Goal: Task Accomplishment & Management: Manage account settings

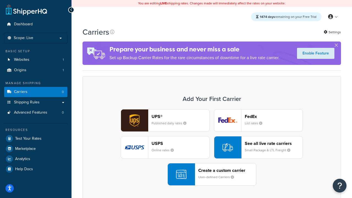
click at [212, 147] on div "UPS® Published daily rates FedEx List rates USPS Online rates See all live rate…" at bounding box center [211, 147] width 247 height 76
click at [274, 116] on header "FedEx" at bounding box center [274, 116] width 58 height 5
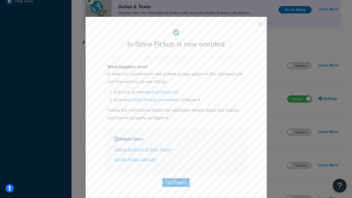
click at [252, 26] on button "button" at bounding box center [251, 25] width 1 height 1
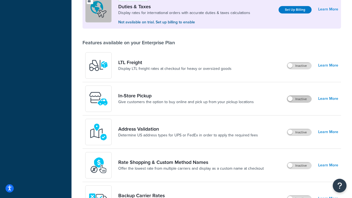
scroll to position [168, 0]
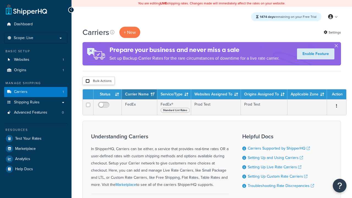
click at [87, 81] on input "checkbox" at bounding box center [88, 81] width 4 height 4
checkbox input "true"
click at [0, 0] on button "Delete" at bounding box center [0, 0] width 0 height 0
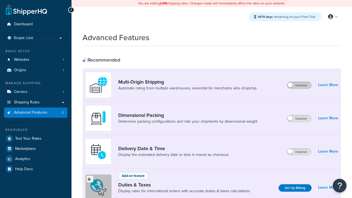
click at [299, 85] on label "Inactive" at bounding box center [299, 85] width 24 height 7
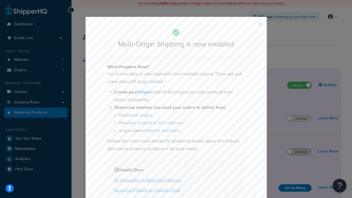
click at [252, 26] on button "button" at bounding box center [251, 25] width 1 height 1
click at [299, 152] on label "Inactive" at bounding box center [299, 152] width 24 height 7
click at [252, 26] on button "button" at bounding box center [251, 25] width 1 height 1
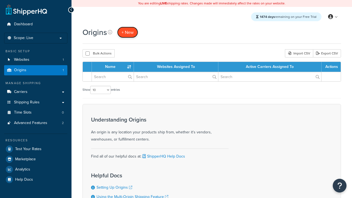
click at [128, 32] on span "+ New" at bounding box center [128, 32] width 12 height 6
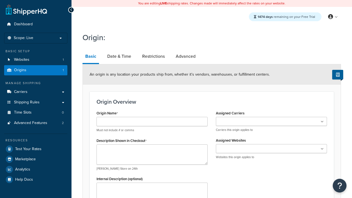
click at [91, 57] on link "Basic" at bounding box center [91, 57] width 17 height 14
click at [119, 56] on link "Date & Time" at bounding box center [119, 56] width 29 height 13
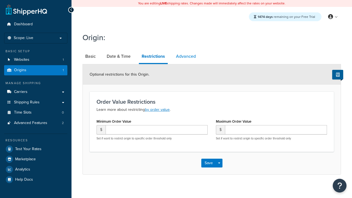
click at [186, 56] on link "Advanced" at bounding box center [185, 56] width 25 height 13
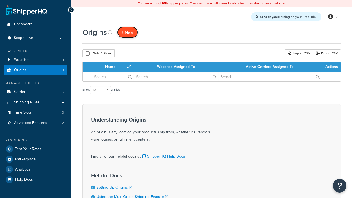
click at [128, 32] on span "+ New" at bounding box center [128, 32] width 12 height 6
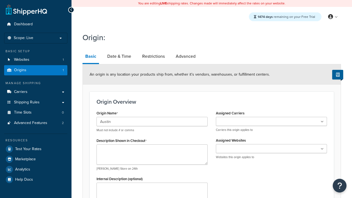
type input "Austin"
type textarea "Austin"
type input "Test Street"
type input "Austin"
select select "43"
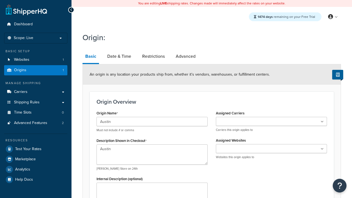
type input "Austin"
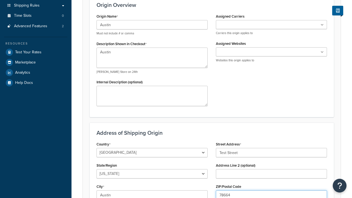
type input "78664"
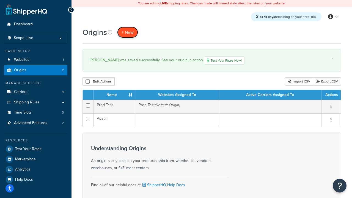
click at [128, 32] on span "+ New" at bounding box center [128, 32] width 12 height 6
